Goal: Task Accomplishment & Management: Manage account settings

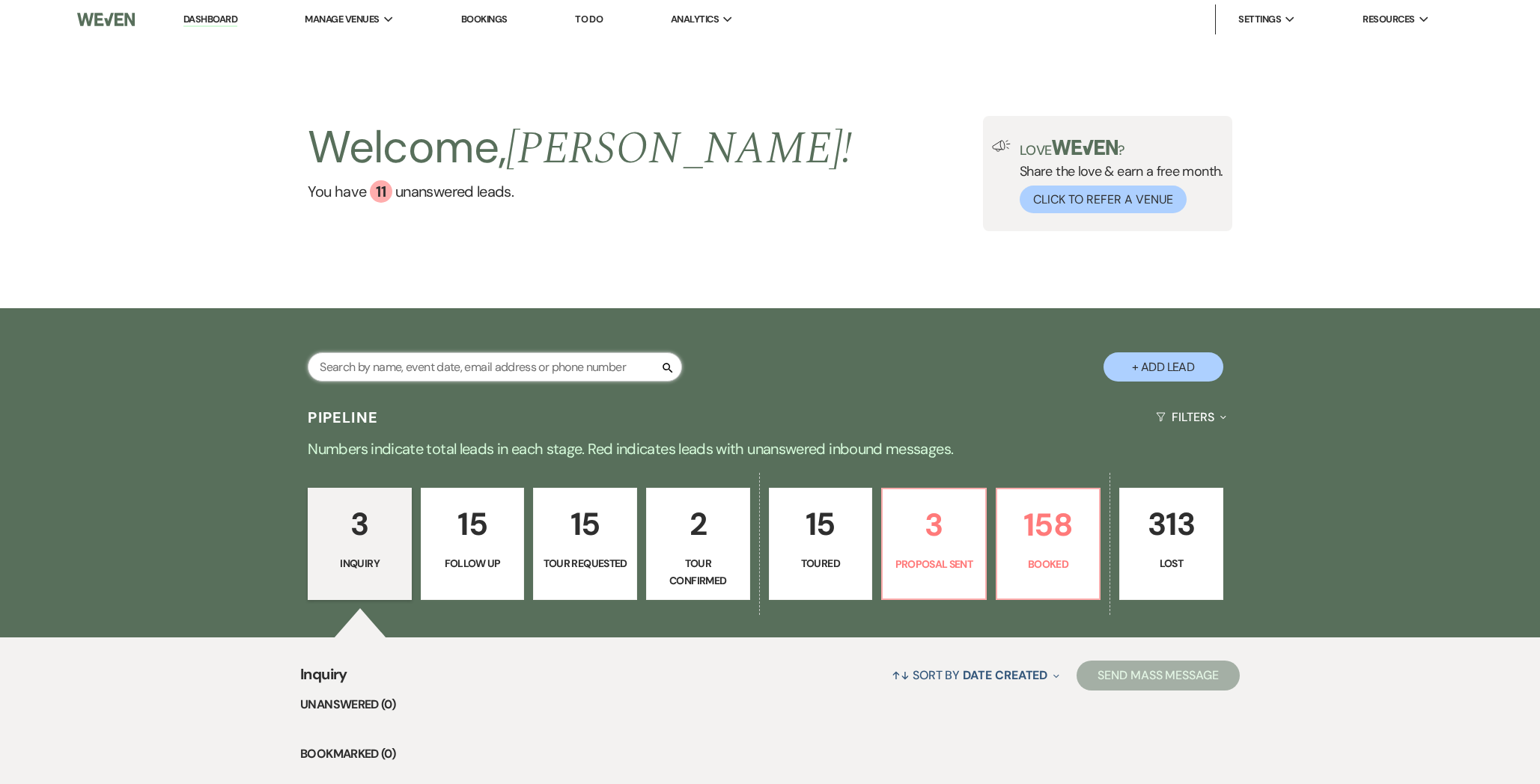
click at [438, 367] on input "text" at bounding box center [495, 367] width 375 height 29
type input "[PERSON_NAME]"
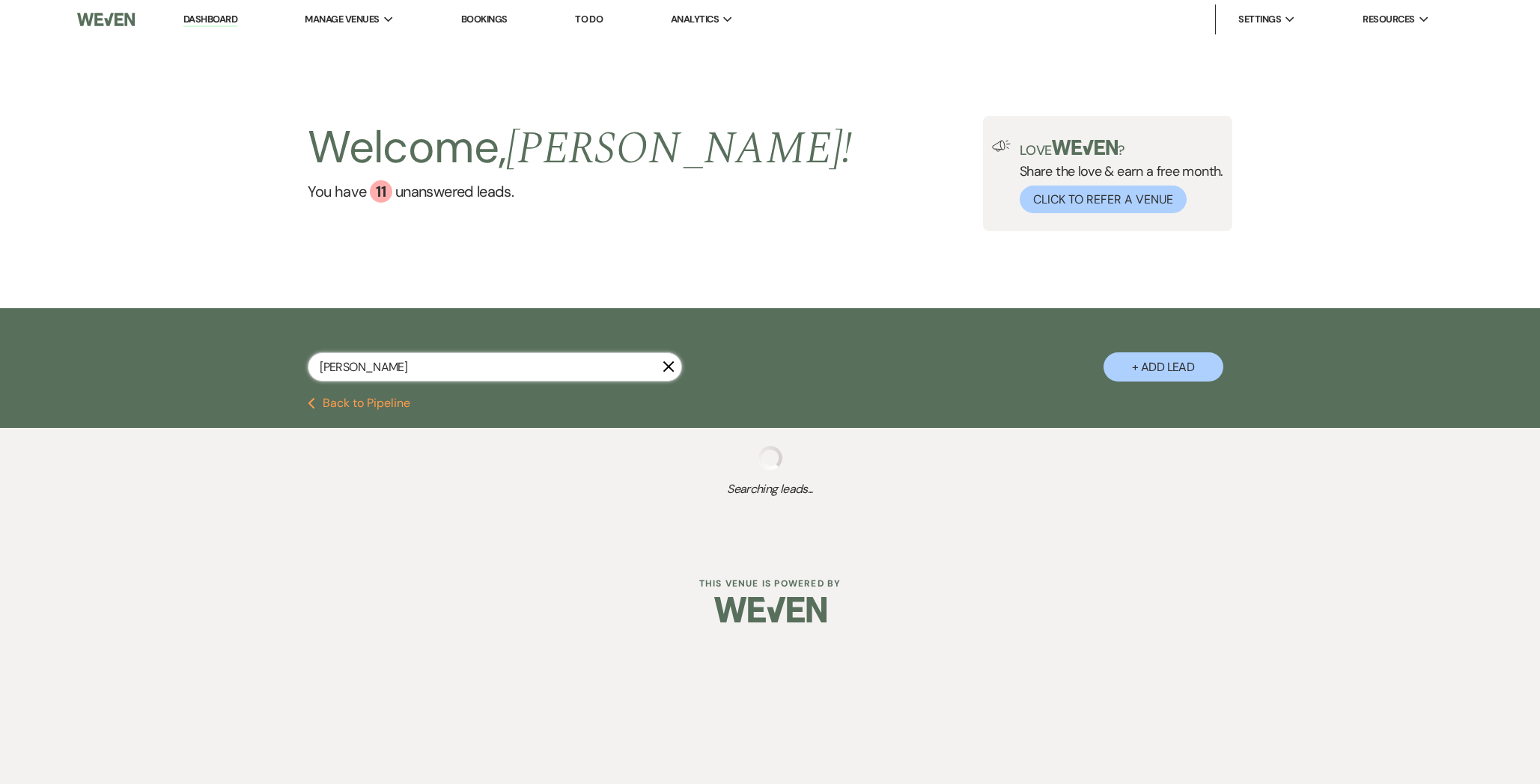
select select "8"
select select "5"
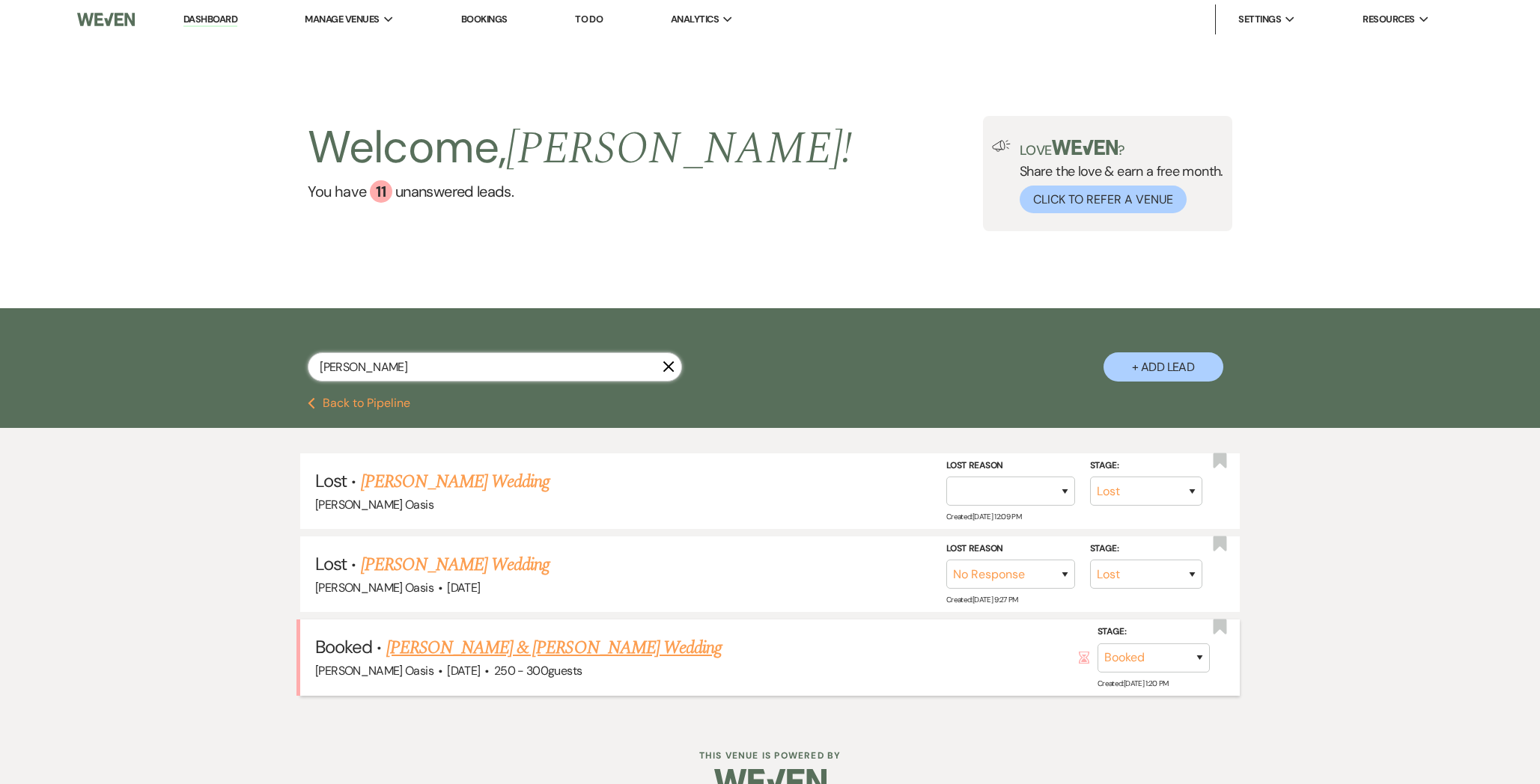
type input "[PERSON_NAME]"
click at [410, 650] on link "[PERSON_NAME] & [PERSON_NAME] Wedding" at bounding box center [554, 648] width 335 height 27
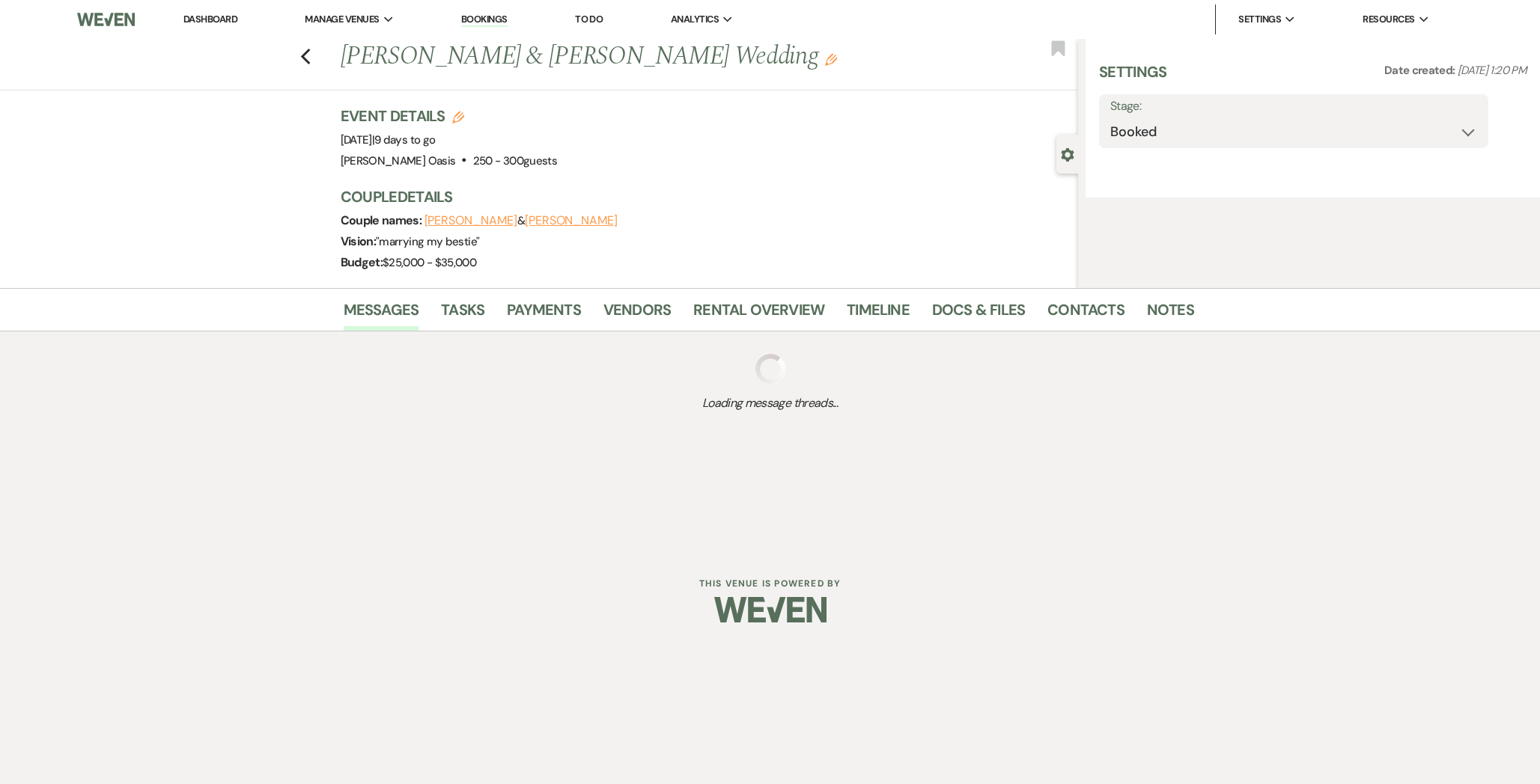
select select "1"
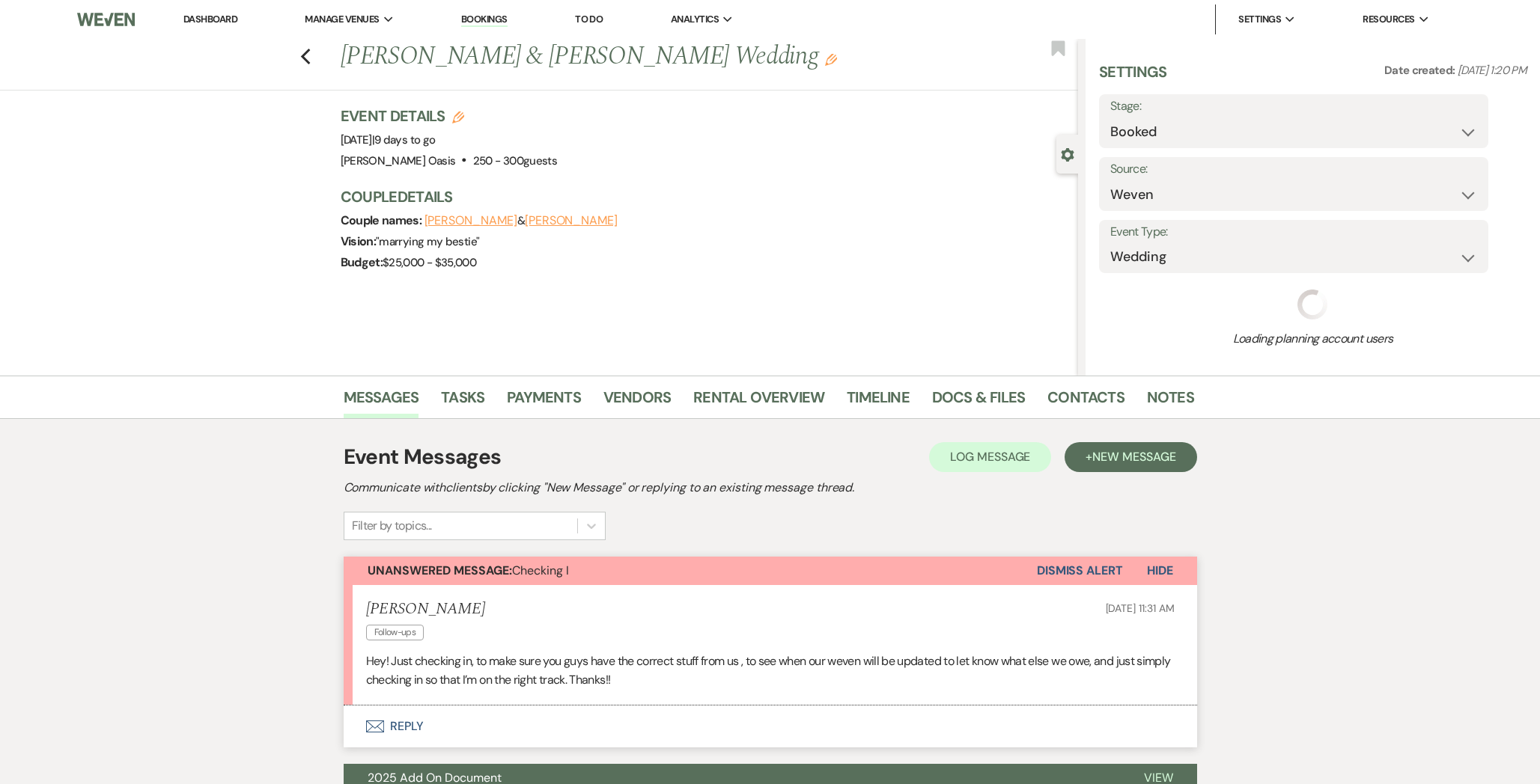
click at [973, 318] on div "Previous [PERSON_NAME] & [PERSON_NAME] Wedding Edit Bookmark Gear Settings Sett…" at bounding box center [538, 207] width 1078 height 337
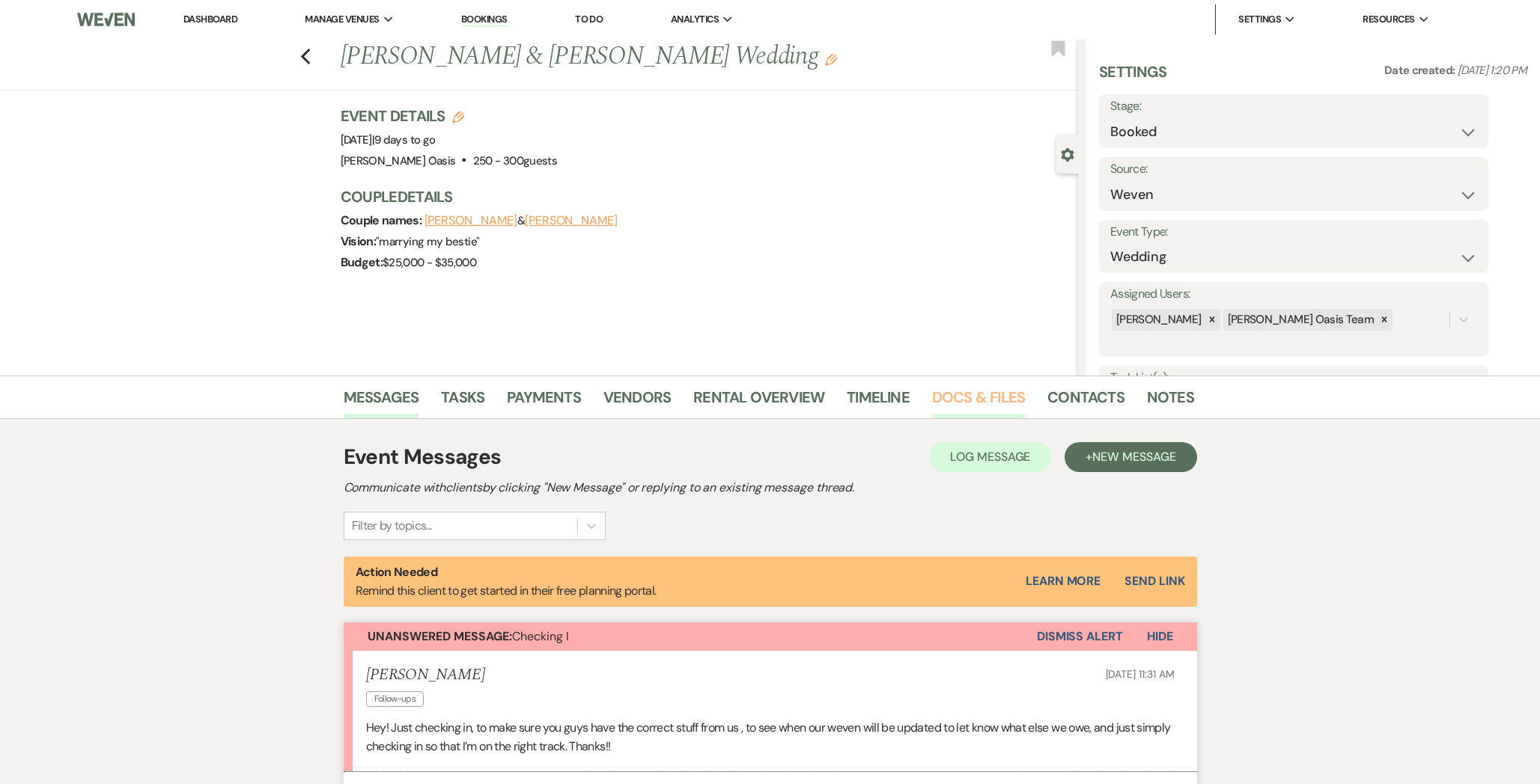
click at [942, 386] on link "Docs & Files" at bounding box center [978, 402] width 93 height 33
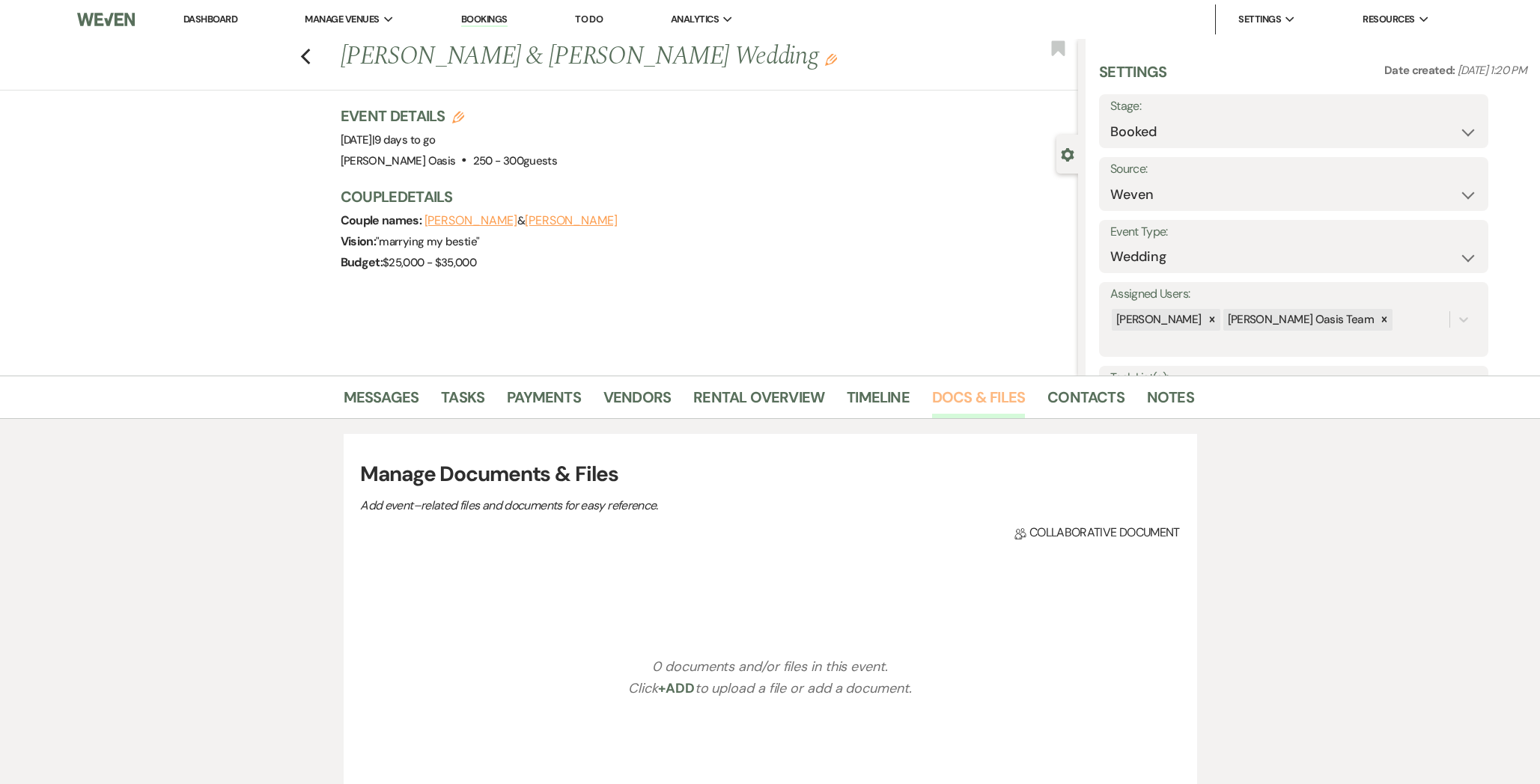
click at [942, 396] on link "Docs & Files" at bounding box center [978, 402] width 93 height 33
